Goal: Task Accomplishment & Management: Manage account settings

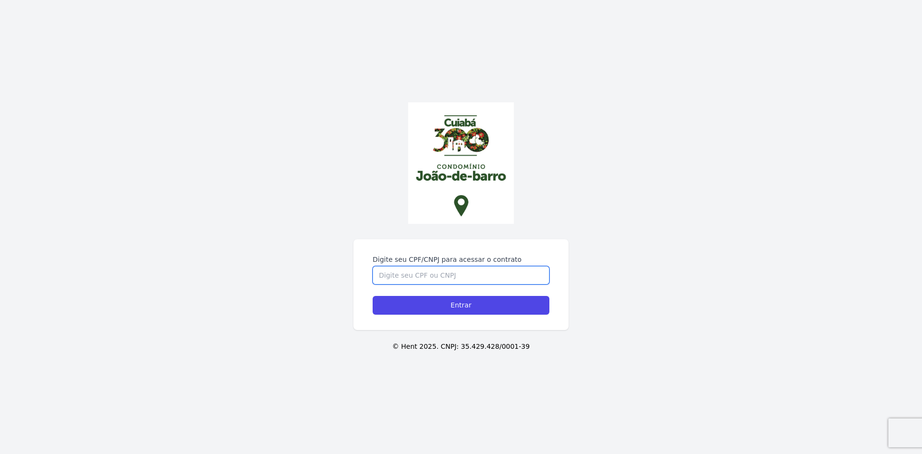
click at [436, 273] on input "Digite seu CPF/CNPJ para acessar o contrato" at bounding box center [461, 275] width 177 height 18
click at [447, 276] on input "Digite seu CPF/CNPJ para acessar o contrato" at bounding box center [461, 275] width 177 height 18
type input "04054169112"
click at [373, 296] on input "Entrar" at bounding box center [461, 305] width 177 height 19
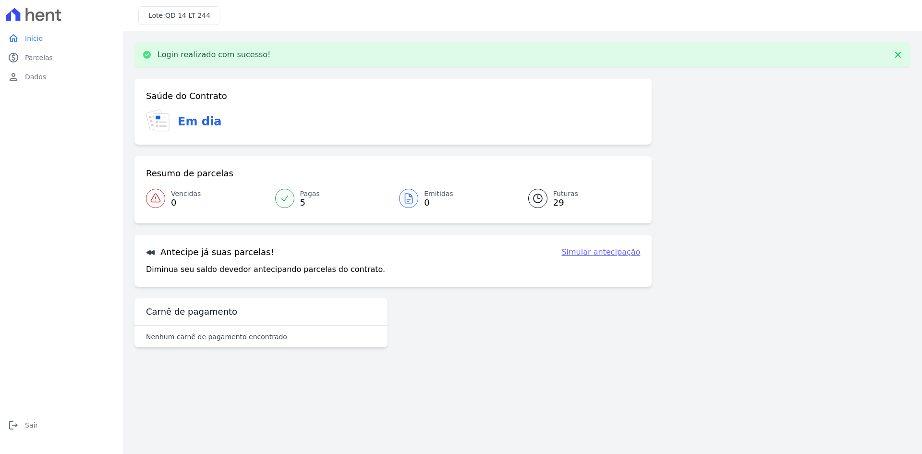
click at [602, 254] on link "Simular antecipação" at bounding box center [600, 252] width 79 height 12
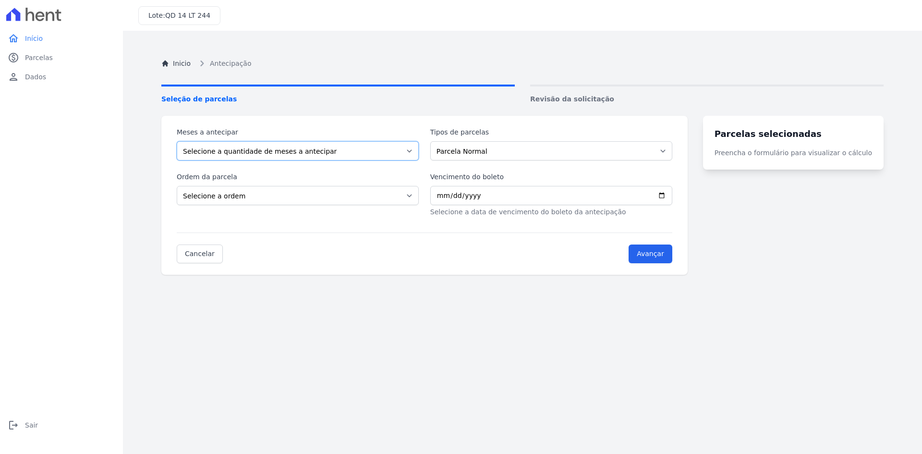
click at [332, 149] on select "Selecione a quantidade de meses a antecipar 1 2 3 4 5 6 7 8 9 10 11 12 13 14 15…" at bounding box center [298, 150] width 242 height 19
click at [463, 160] on select "Parcela Normal" at bounding box center [551, 150] width 242 height 19
click at [474, 145] on select "Parcela Normal" at bounding box center [551, 150] width 242 height 19
click at [329, 142] on select "Selecione a quantidade de meses a antecipar 1 2 3 4 5 6 7 8 9 10 11 12 13 14 15…" at bounding box center [298, 150] width 242 height 19
click at [177, 141] on select "Selecione a quantidade de meses a antecipar 1 2 3 4 5 6 7 8 9 10 11 12 13 14 15…" at bounding box center [298, 150] width 242 height 19
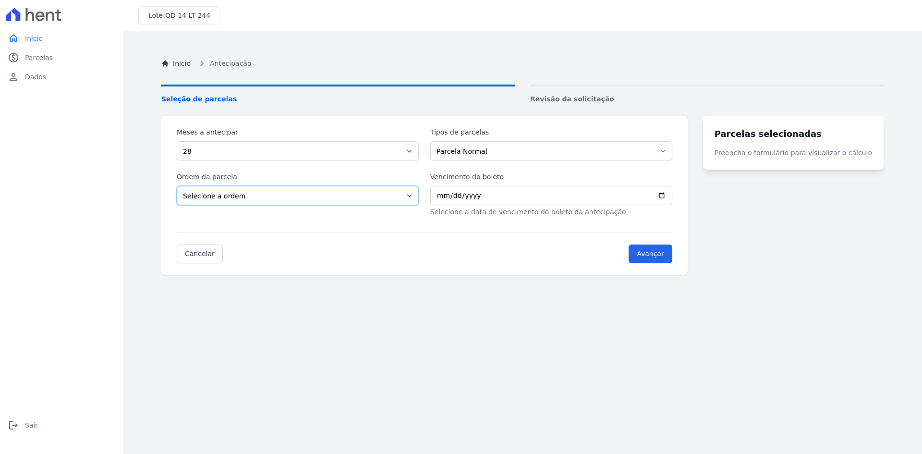
click at [243, 203] on select "Selecione a ordem Últimas parcelas Primeiras parcelas" at bounding box center [298, 195] width 242 height 19
click at [248, 152] on select "Selecione a quantidade de meses a antecipar 1 2 3 4 5 6 7 8 9 10 11 12 13 14 15…" at bounding box center [298, 150] width 242 height 19
select select "2"
click at [177, 141] on select "Selecione a quantidade de meses a antecipar 1 2 3 4 5 6 7 8 9 10 11 12 13 14 15…" at bounding box center [298, 150] width 242 height 19
click at [229, 195] on select "Selecione a ordem Últimas parcelas Primeiras parcelas" at bounding box center [298, 195] width 242 height 19
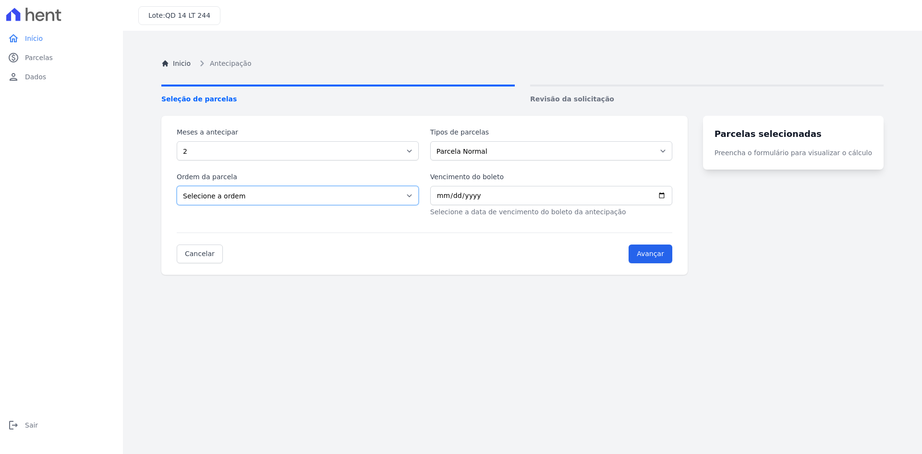
select select "ending"
click at [177, 186] on select "Selecione a ordem Últimas parcelas Primeiras parcelas" at bounding box center [298, 195] width 242 height 19
click at [445, 194] on input "Vencimento do boleto" at bounding box center [551, 195] width 242 height 19
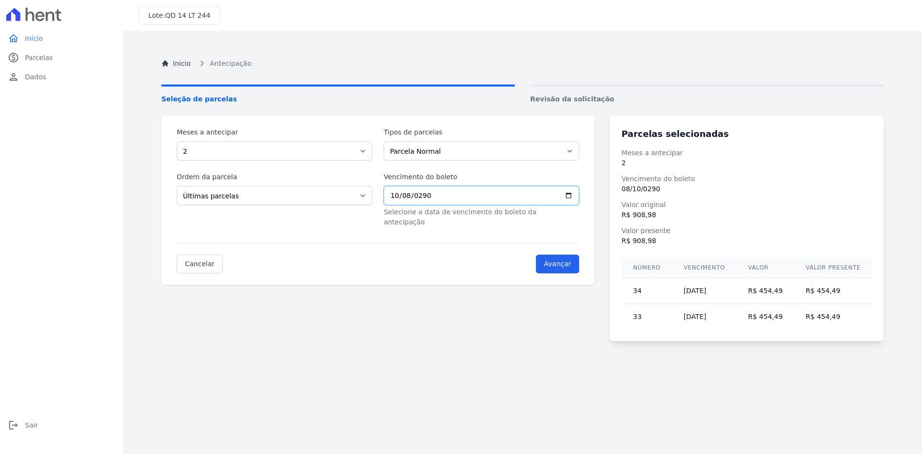
type input "[DATE]"
click at [244, 151] on select "Selecione a quantidade de meses a antecipar 1 2 3 4 5 6 7 8 9 10 11 12 13 14 15…" at bounding box center [274, 150] width 195 height 19
click at [58, 56] on link "paid Parcelas" at bounding box center [61, 57] width 115 height 19
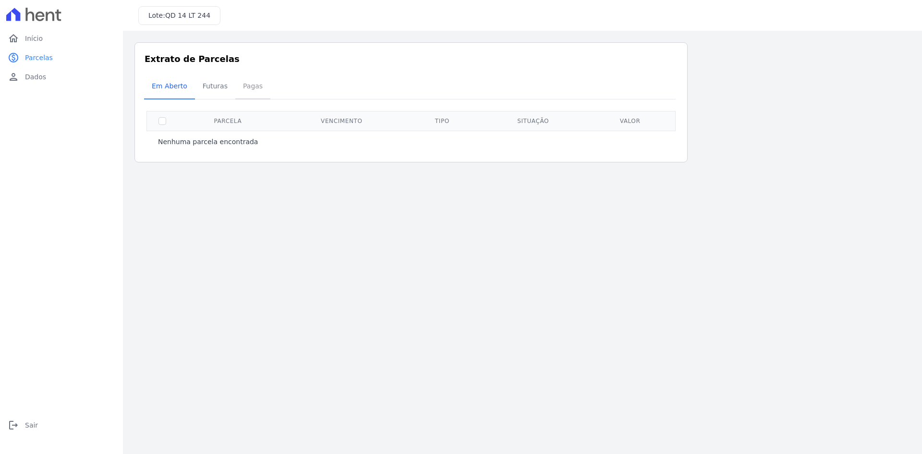
click at [245, 87] on span "Pagas" at bounding box center [252, 85] width 31 height 19
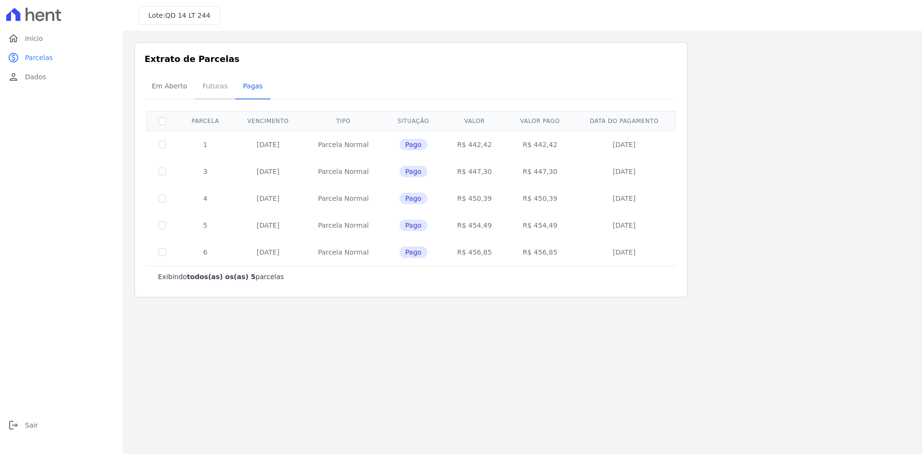
click at [208, 83] on span "Futuras" at bounding box center [215, 85] width 37 height 19
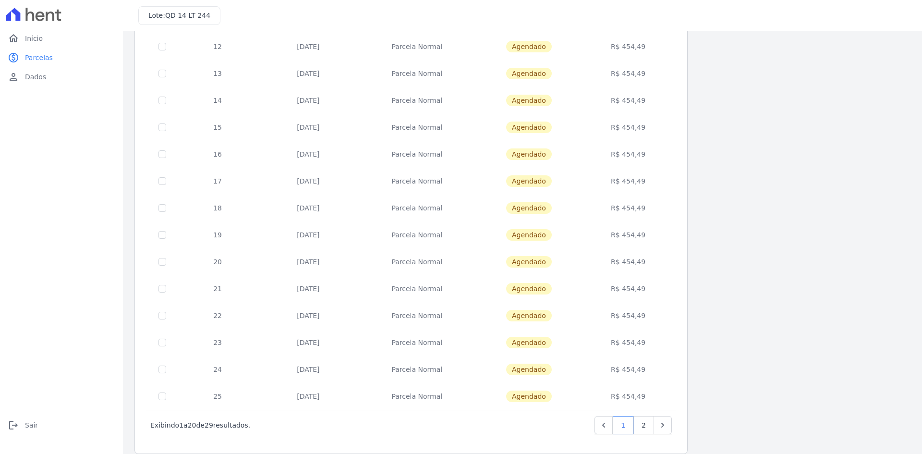
scroll to position [271, 0]
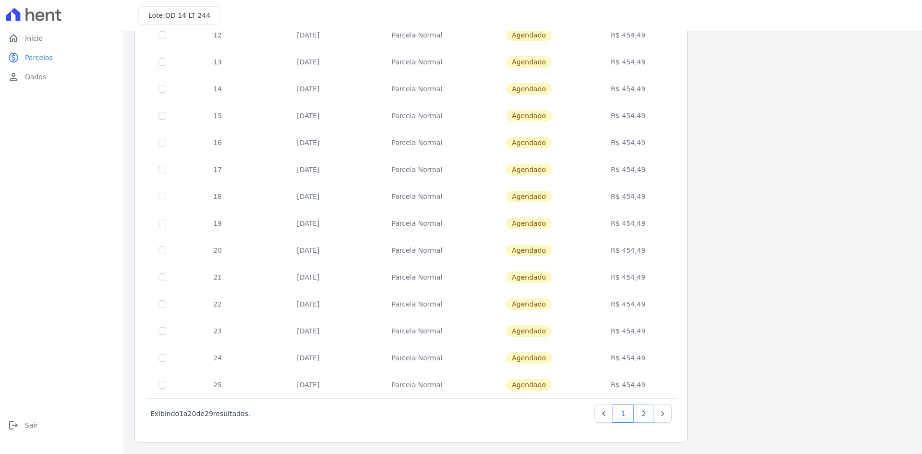
click at [646, 408] on link "2" at bounding box center [644, 413] width 21 height 18
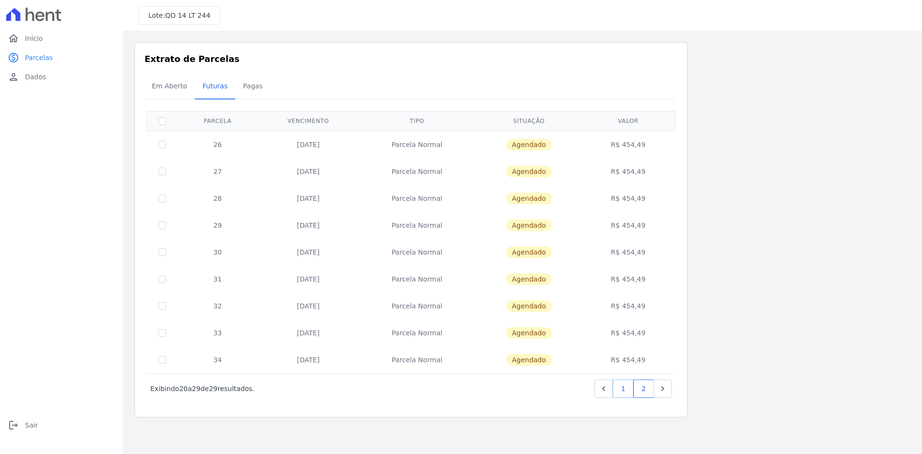
click at [624, 394] on link "1" at bounding box center [623, 388] width 21 height 18
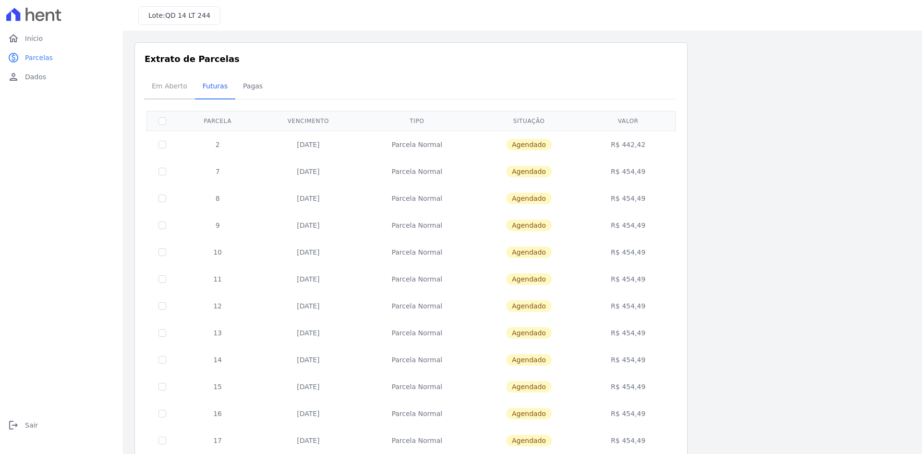
click at [177, 92] on span "Em Aberto" at bounding box center [169, 85] width 47 height 19
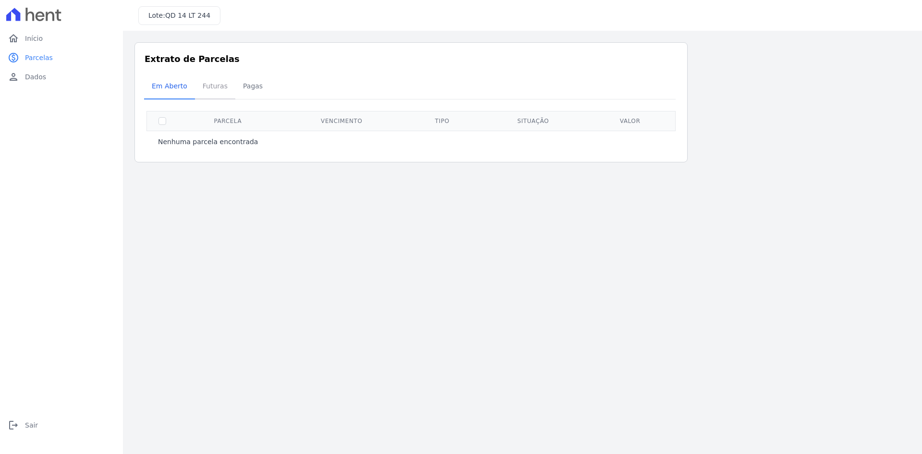
click at [204, 89] on span "Futuras" at bounding box center [215, 85] width 37 height 19
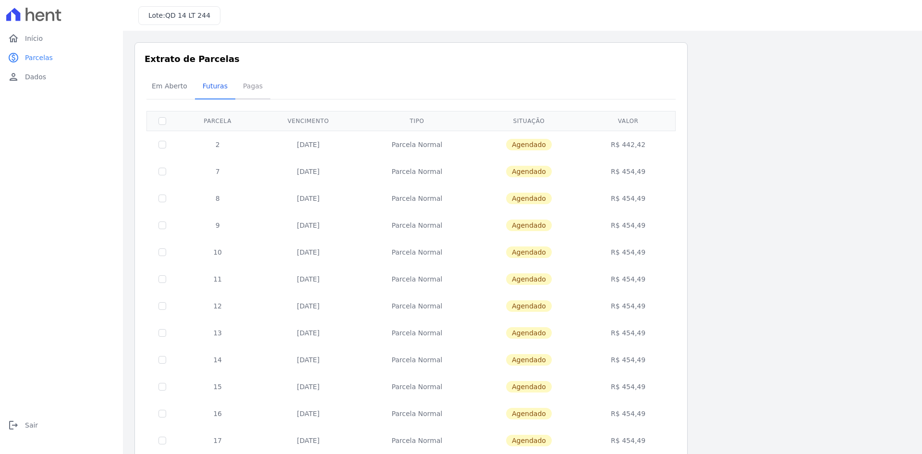
click at [243, 89] on span "Pagas" at bounding box center [252, 85] width 31 height 19
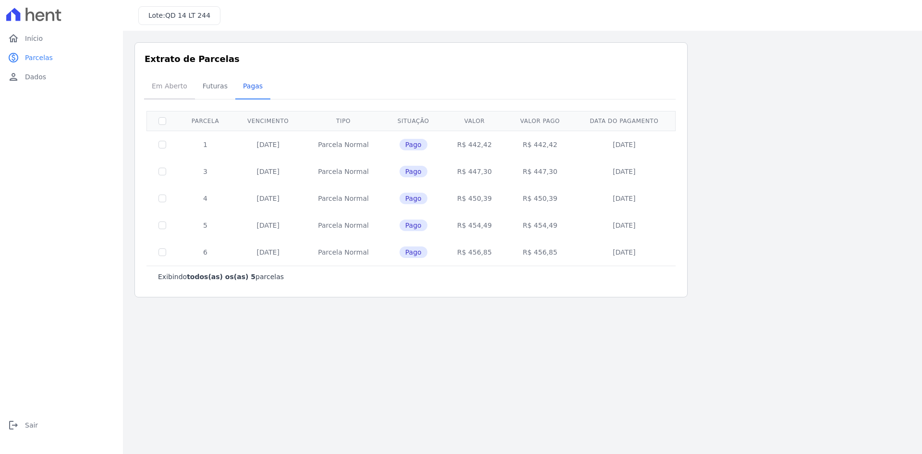
click at [172, 91] on span "Em Aberto" at bounding box center [169, 85] width 47 height 19
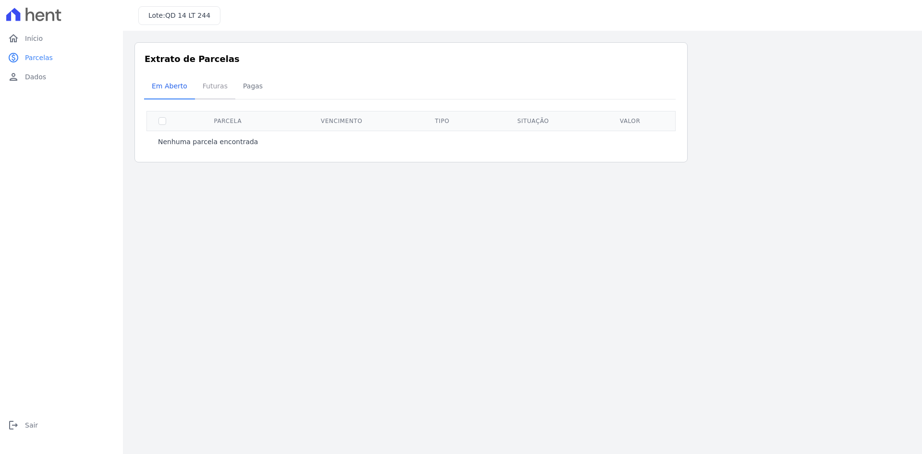
click at [206, 83] on span "Futuras" at bounding box center [215, 85] width 37 height 19
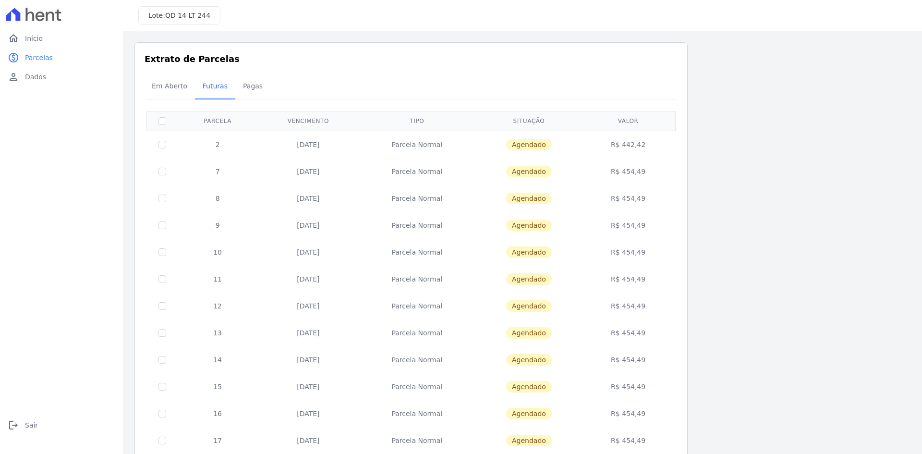
click at [158, 140] on td at bounding box center [162, 144] width 31 height 27
click at [159, 143] on input "checkbox" at bounding box center [162, 145] width 8 height 8
checkbox input "true"
click at [163, 141] on input "checkbox" at bounding box center [162, 145] width 8 height 8
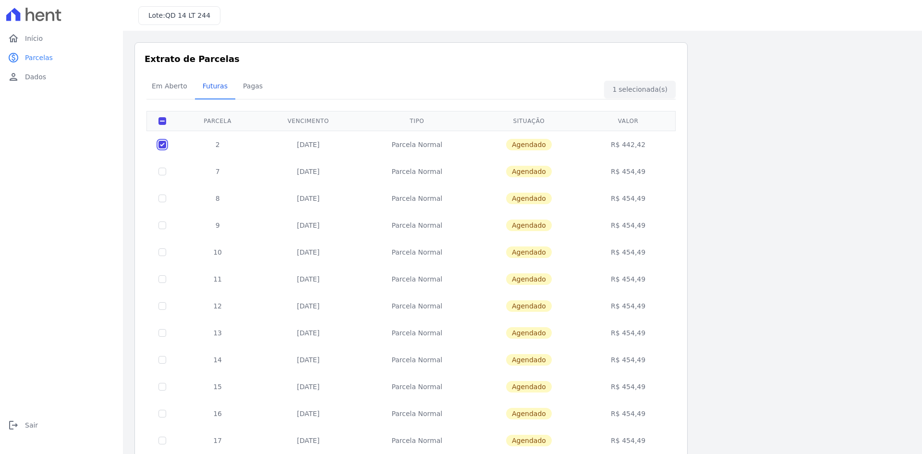
checkbox input "false"
click at [60, 39] on link "home Início" at bounding box center [61, 38] width 115 height 19
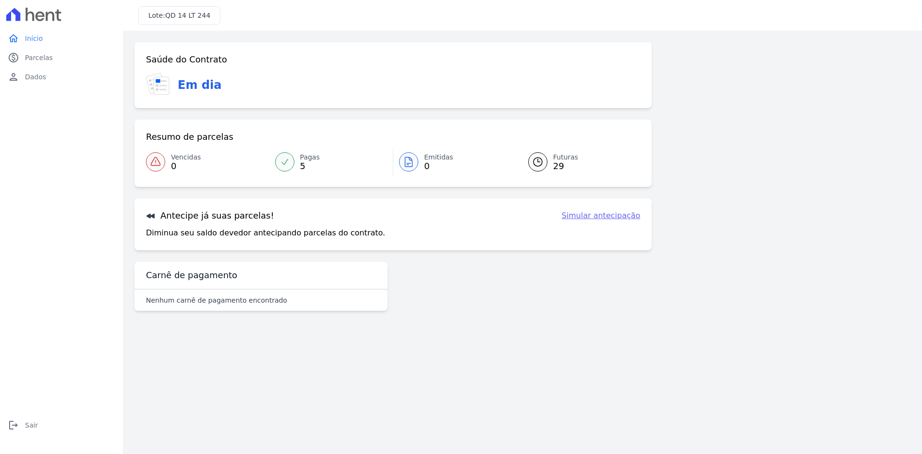
click at [556, 158] on span "Futuras" at bounding box center [565, 157] width 25 height 10
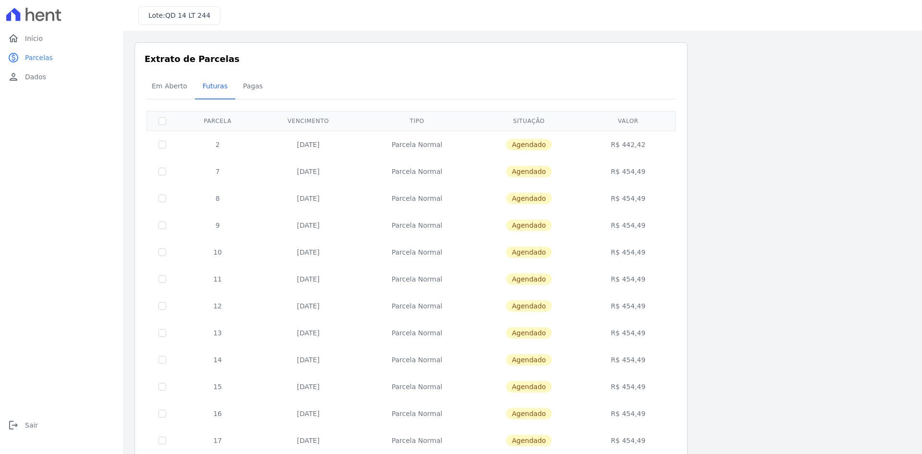
drag, startPoint x: 326, startPoint y: 146, endPoint x: 277, endPoint y: 147, distance: 49.0
click at [277, 147] on td "[DATE]" at bounding box center [307, 144] width 101 height 27
click at [43, 46] on link "home Início" at bounding box center [61, 38] width 115 height 19
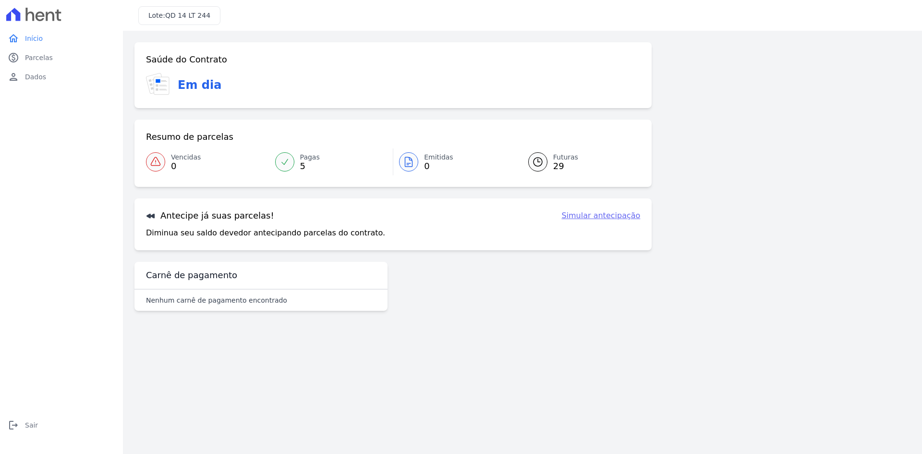
drag, startPoint x: 217, startPoint y: 88, endPoint x: 228, endPoint y: 94, distance: 12.5
click at [228, 94] on div "Em dia" at bounding box center [393, 85] width 494 height 24
click at [558, 164] on span "29" at bounding box center [565, 166] width 25 height 8
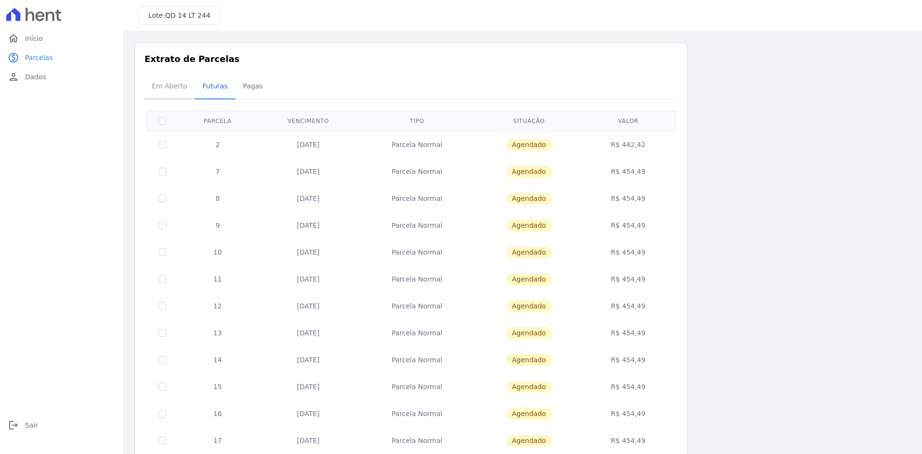
click at [162, 87] on span "Em Aberto" at bounding box center [169, 85] width 47 height 19
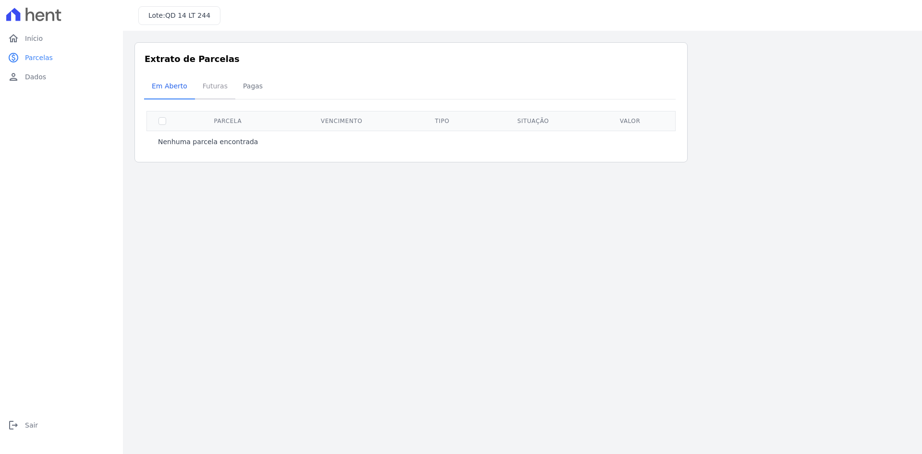
click at [208, 87] on span "Futuras" at bounding box center [215, 85] width 37 height 19
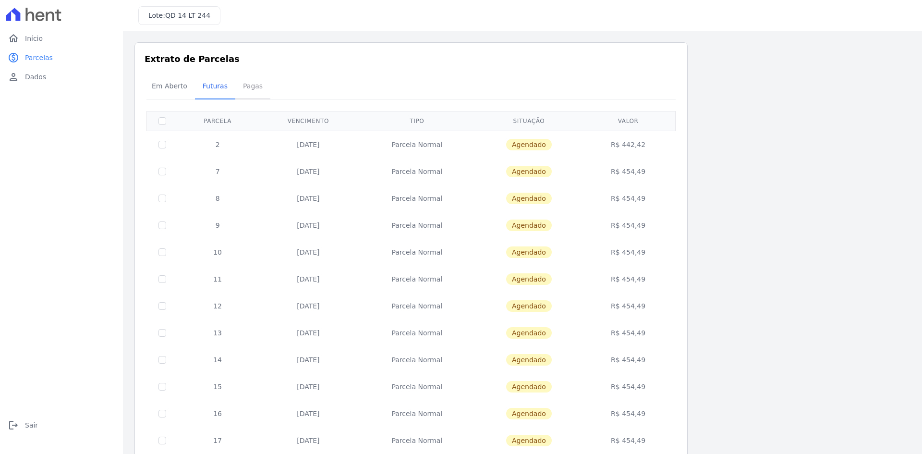
click at [247, 86] on span "Pagas" at bounding box center [252, 85] width 31 height 19
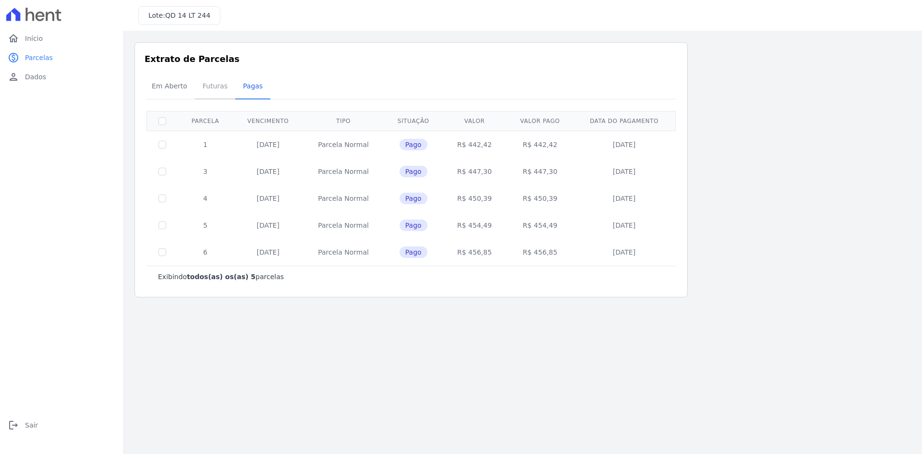
click at [213, 86] on span "Futuras" at bounding box center [215, 85] width 37 height 19
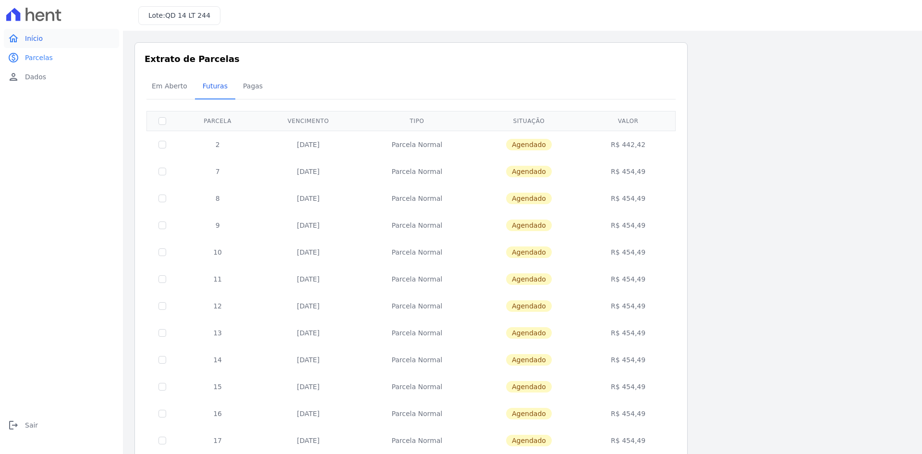
click at [35, 35] on span "Início" at bounding box center [34, 39] width 18 height 10
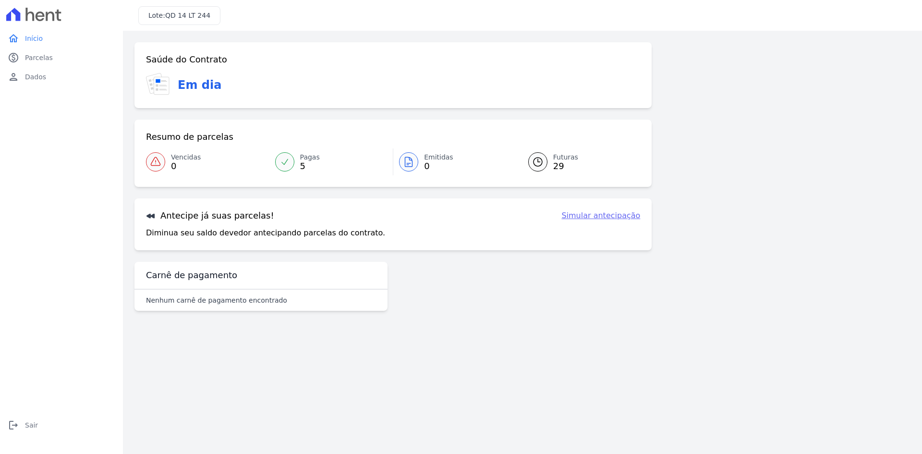
click at [195, 21] on div "Lote: QD 14 LT 244" at bounding box center [179, 15] width 82 height 19
click at [193, 17] on span "QD 14 LT 244" at bounding box center [187, 16] width 45 height 8
click at [181, 15] on span "QD 14 LT 244" at bounding box center [187, 16] width 45 height 8
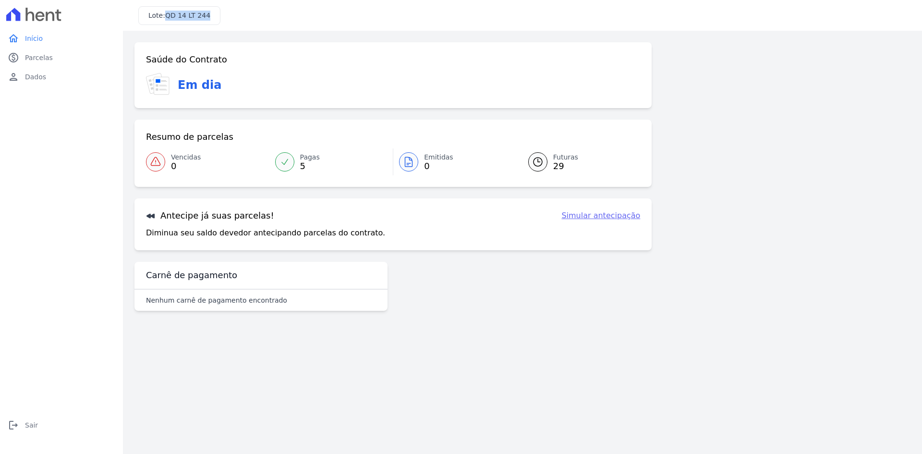
drag, startPoint x: 165, startPoint y: 15, endPoint x: 204, endPoint y: 10, distance: 39.2
click at [204, 11] on h3 "Lote: QD 14 LT 244" at bounding box center [179, 16] width 62 height 10
click at [196, 19] on span "QD 14 LT 244" at bounding box center [187, 16] width 45 height 8
click at [35, 53] on span "Parcelas" at bounding box center [39, 58] width 28 height 10
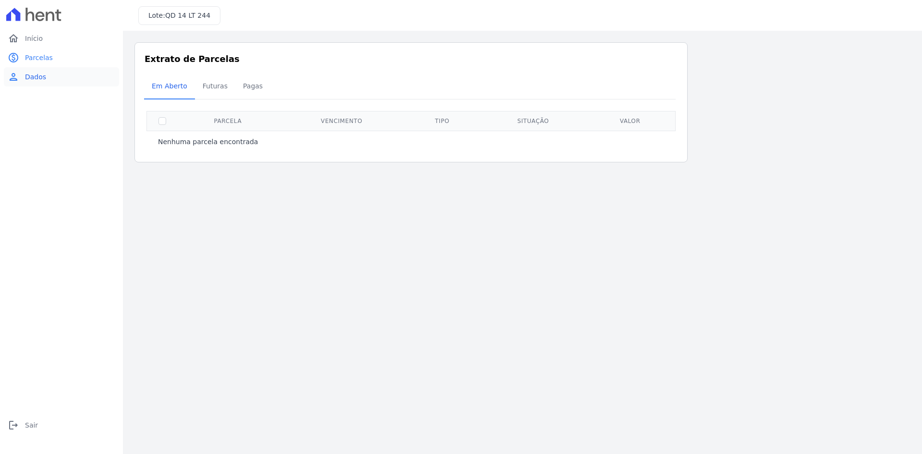
click at [45, 77] on link "person Dados" at bounding box center [61, 76] width 115 height 19
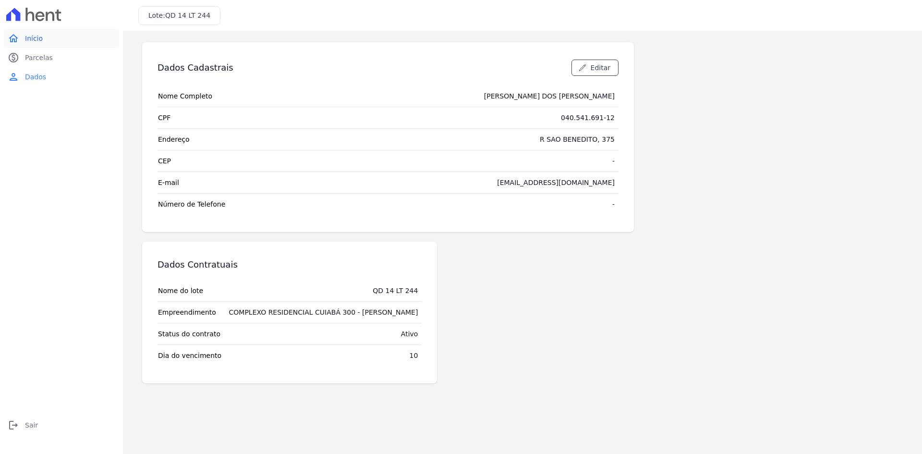
click at [48, 41] on link "home Início" at bounding box center [61, 38] width 115 height 19
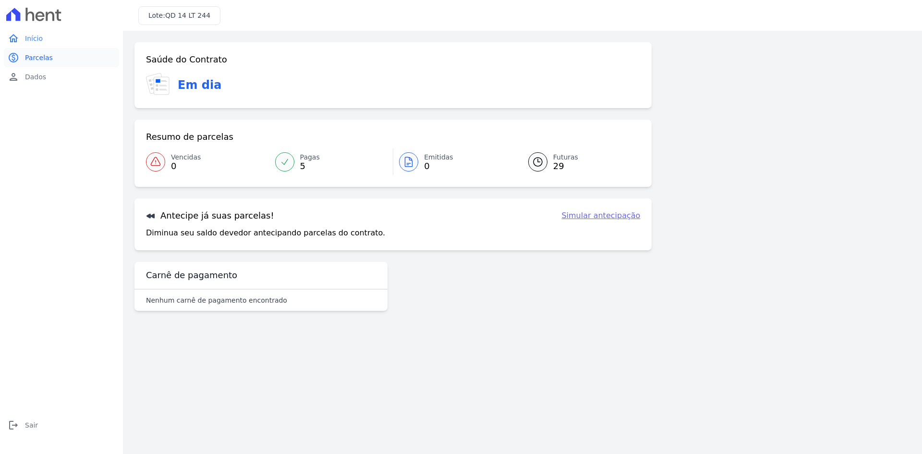
click at [39, 58] on span "Parcelas" at bounding box center [39, 58] width 28 height 10
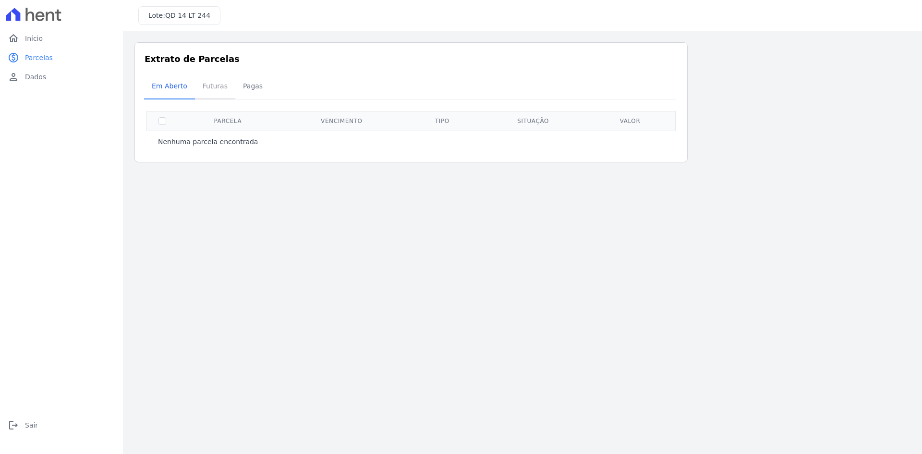
click at [221, 88] on span "Futuras" at bounding box center [215, 85] width 37 height 19
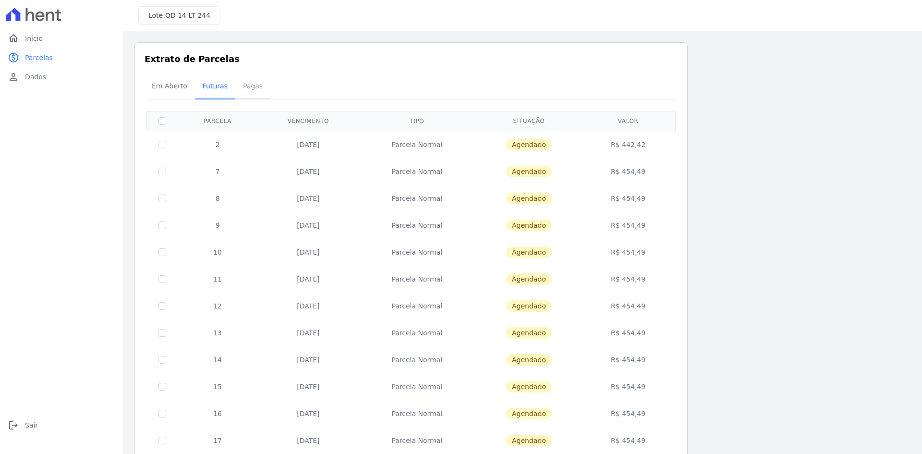
click at [247, 89] on span "Pagas" at bounding box center [252, 85] width 31 height 19
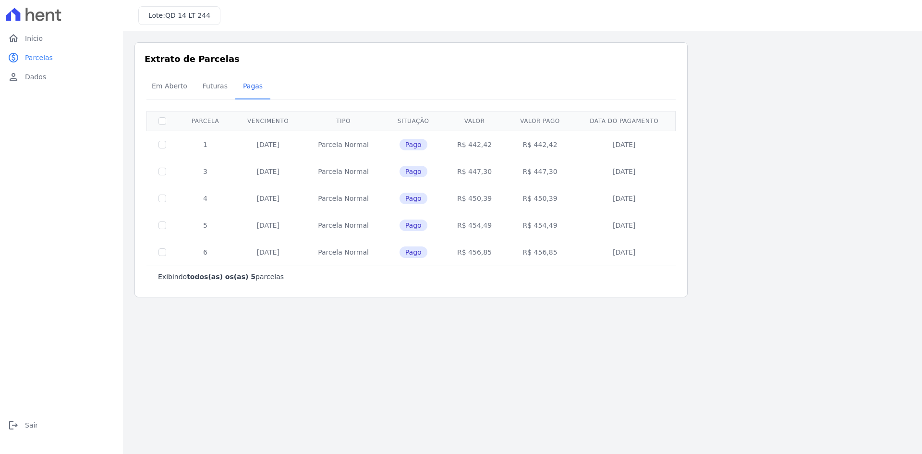
click at [209, 88] on span "Futuras" at bounding box center [215, 85] width 37 height 19
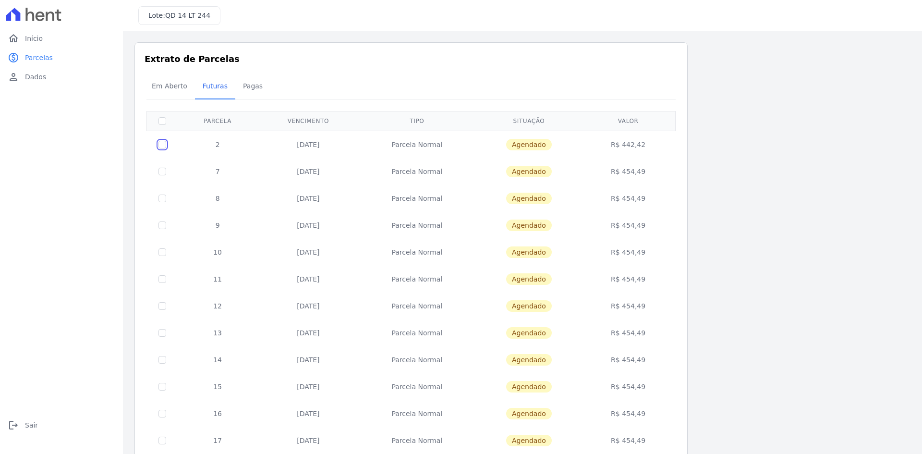
click at [165, 142] on input "checkbox" at bounding box center [162, 145] width 8 height 8
checkbox input "true"
click at [163, 121] on input "checkbox" at bounding box center [162, 121] width 8 height 8
checkbox input "false"
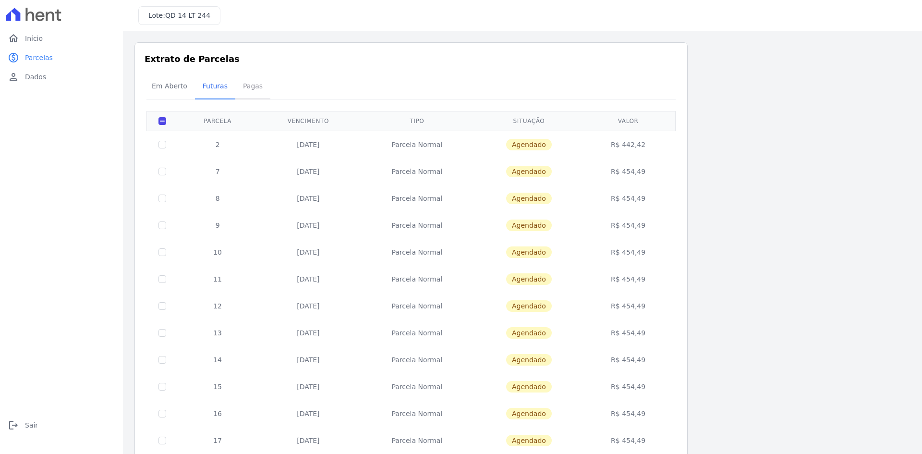
click at [244, 89] on span "Pagas" at bounding box center [252, 85] width 31 height 19
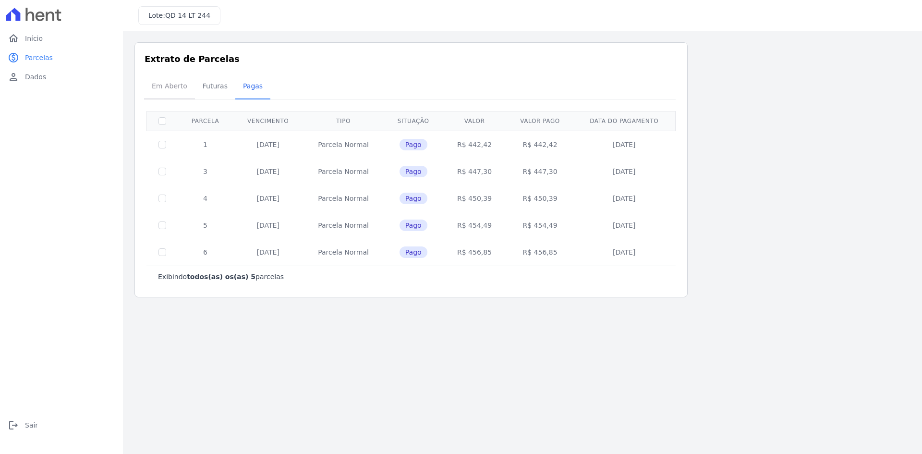
click at [161, 86] on span "Em Aberto" at bounding box center [169, 85] width 47 height 19
